Goal: Transaction & Acquisition: Subscribe to service/newsletter

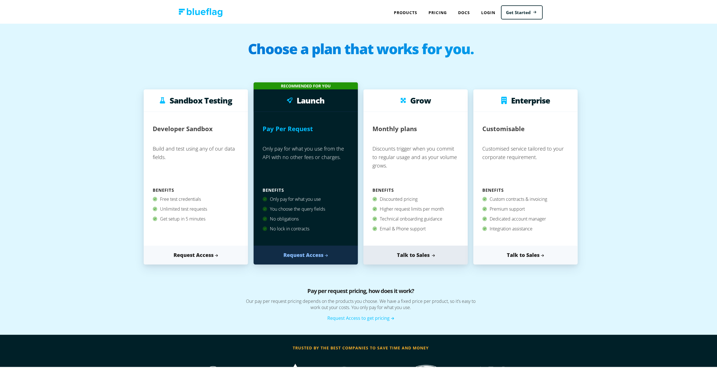
click at [420, 255] on link "Talk to Sales" at bounding box center [416, 253] width 104 height 19
click at [318, 260] on link "Request Access" at bounding box center [306, 253] width 104 height 19
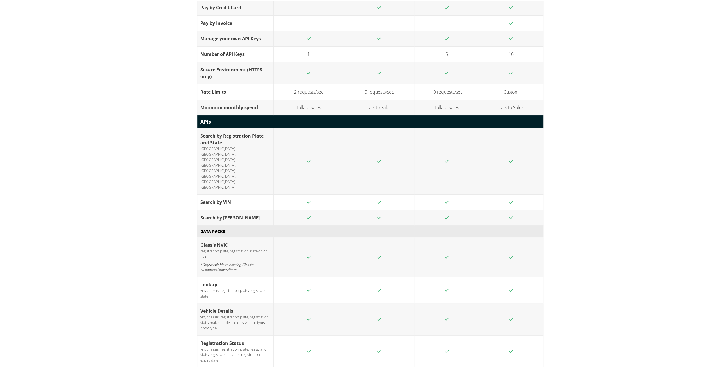
scroll to position [648, 0]
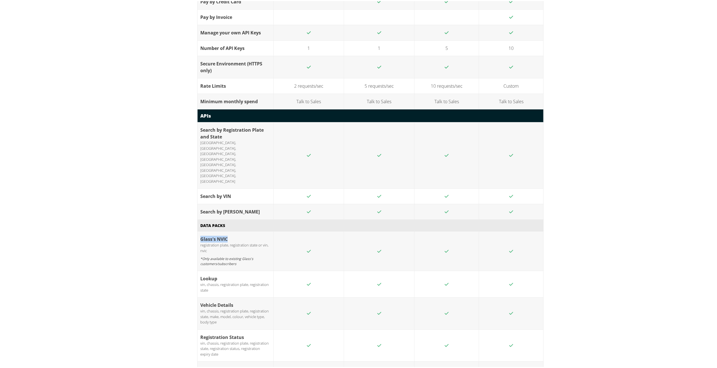
drag, startPoint x: 225, startPoint y: 199, endPoint x: 193, endPoint y: 199, distance: 32.4
click at [193, 199] on div "Want to know more? Let's dig deeper Sandbox Testing Launch Grow Enterprise Requ…" at bounding box center [361, 218] width 338 height 909
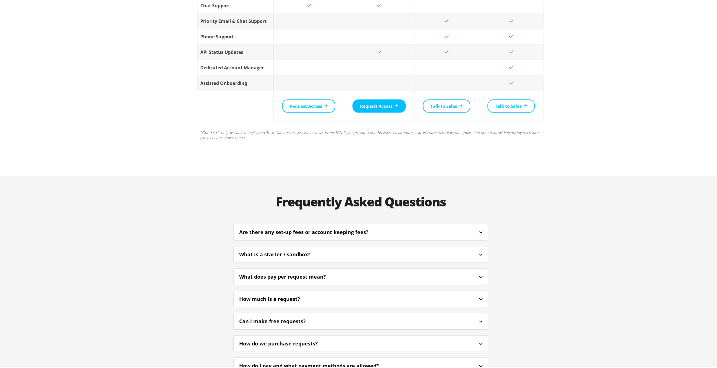
scroll to position [1184, 0]
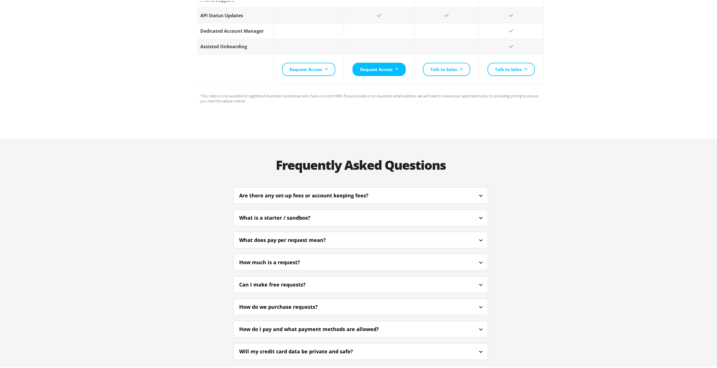
click at [295, 191] on div "Are there any set-up fees or account keeping fees?" at bounding box center [311, 195] width 145 height 8
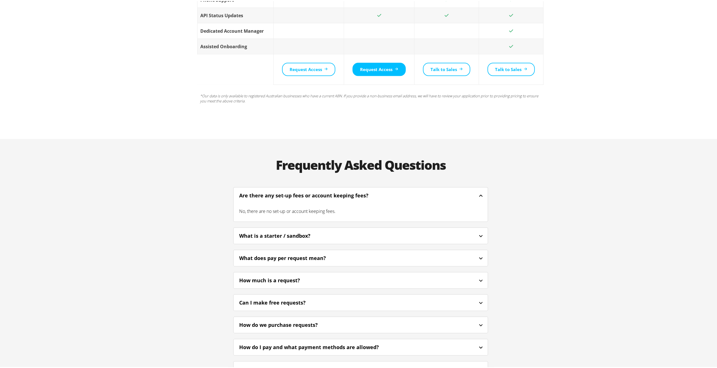
click at [291, 231] on div "What is a starter / sandbox?" at bounding box center [282, 235] width 87 height 8
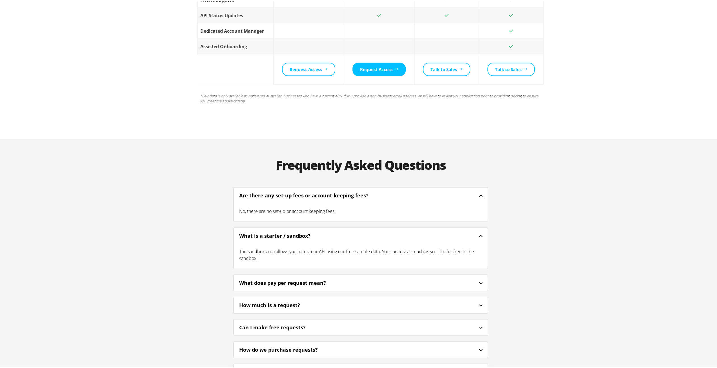
click at [275, 231] on div "What is a starter / sandbox?" at bounding box center [282, 235] width 87 height 8
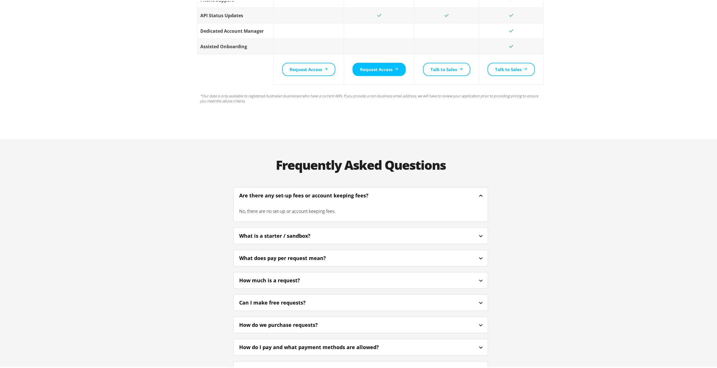
click at [273, 253] on div "What does pay per request mean?" at bounding box center [290, 257] width 102 height 8
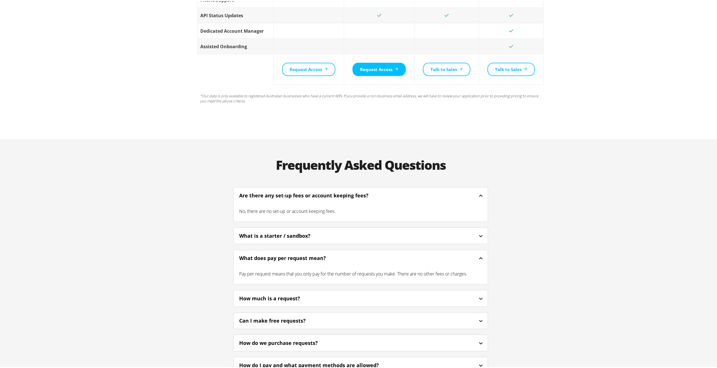
click at [273, 253] on div "What does pay per request mean?" at bounding box center [290, 257] width 102 height 8
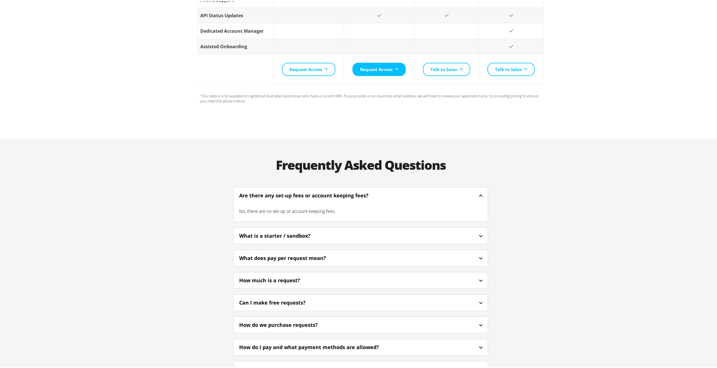
click at [267, 275] on div "How much is a request?" at bounding box center [277, 279] width 76 height 8
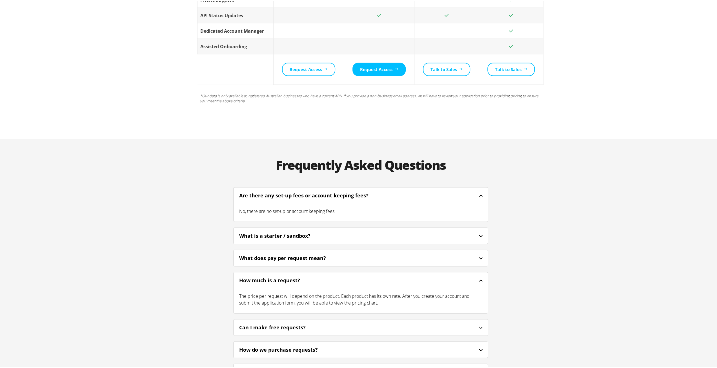
click at [267, 275] on div "How much is a request?" at bounding box center [277, 279] width 76 height 8
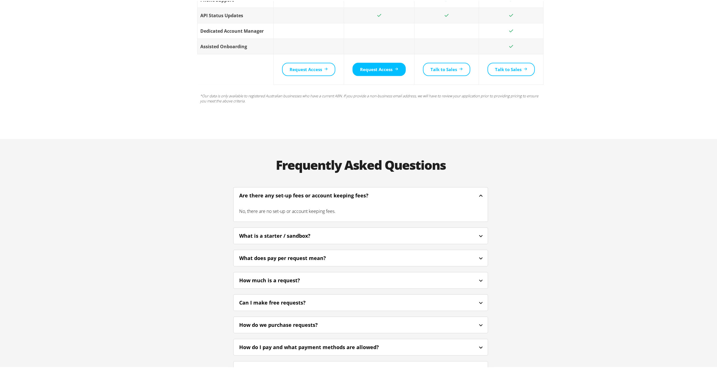
click at [275, 298] on div "Can I make free requests?" at bounding box center [280, 302] width 82 height 8
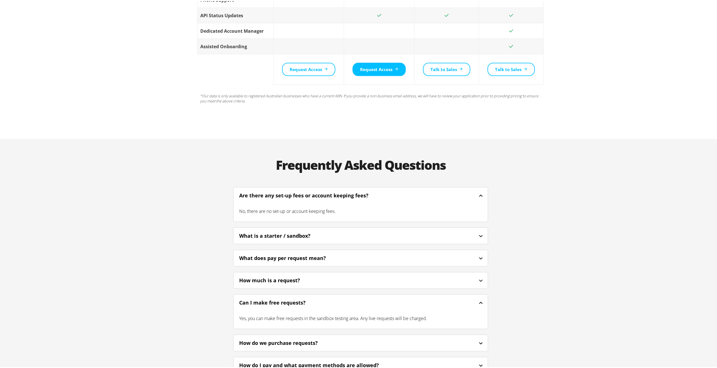
click at [287, 295] on div "Can I make free requests?" at bounding box center [361, 301] width 254 height 13
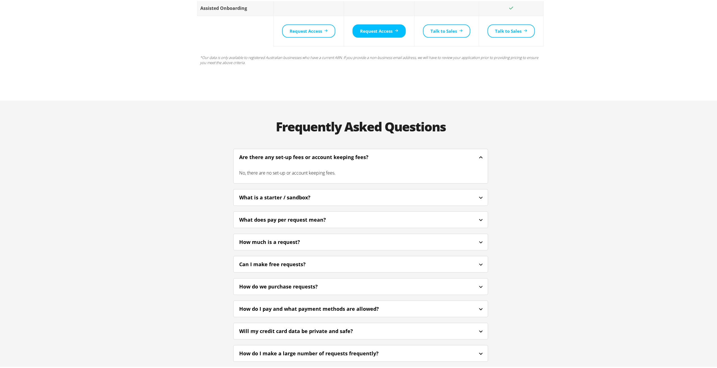
scroll to position [1268, 0]
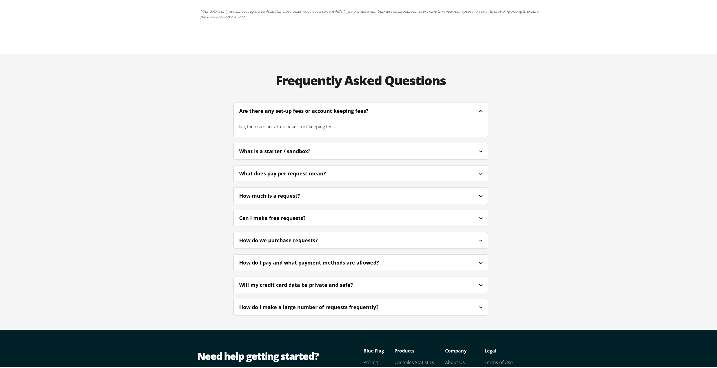
click at [281, 280] on div "Will my credit card data be private and safe?" at bounding box center [303, 284] width 129 height 8
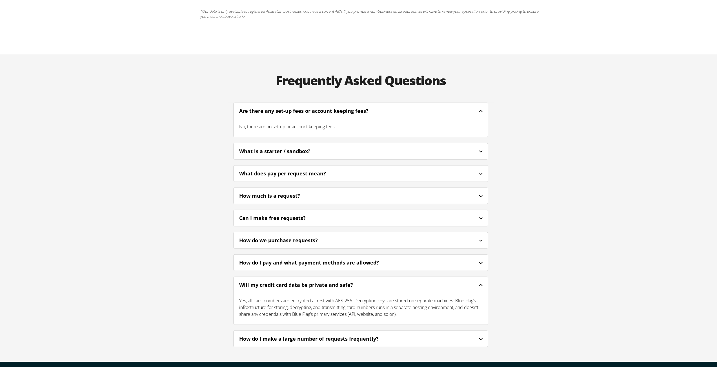
click at [281, 280] on div "Will my credit card data be private and safe?" at bounding box center [303, 284] width 129 height 8
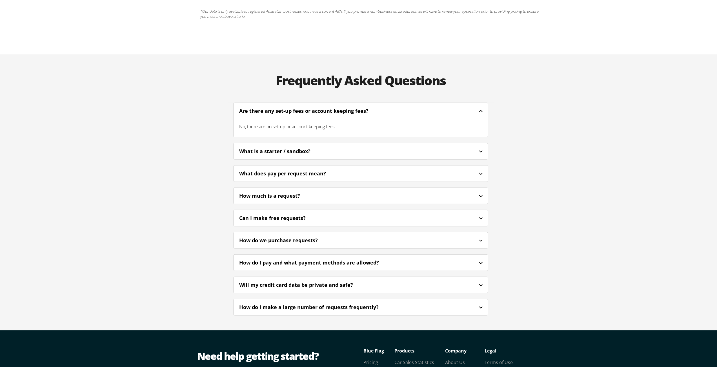
click at [290, 302] on div "How do I make a large number of requests frequently?" at bounding box center [316, 306] width 155 height 8
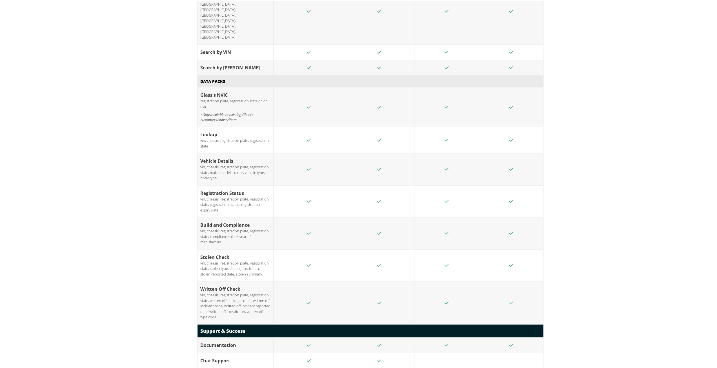
scroll to position [0, 0]
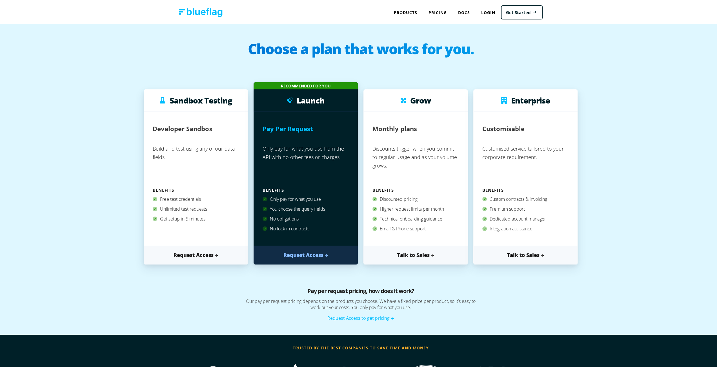
drag, startPoint x: 186, startPoint y: 258, endPoint x: 181, endPoint y: 33, distance: 225.6
